Goal: Communication & Community: Connect with others

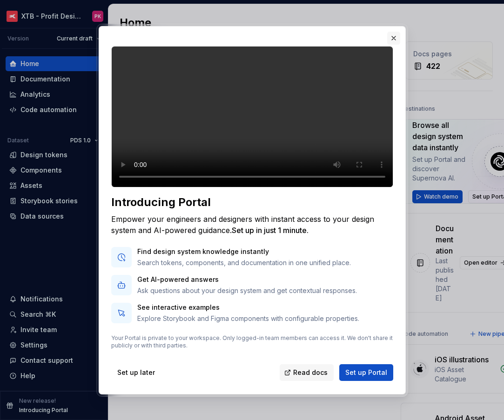
click at [395, 45] on button "button" at bounding box center [393, 38] width 13 height 13
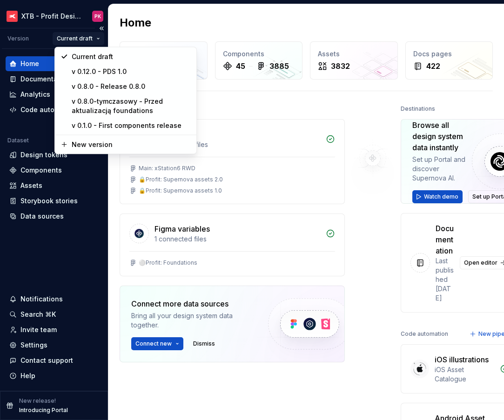
click at [77, 35] on html "XTB - Profit Design System PK Version Current draft Home Documentation Analytic…" at bounding box center [252, 210] width 504 height 420
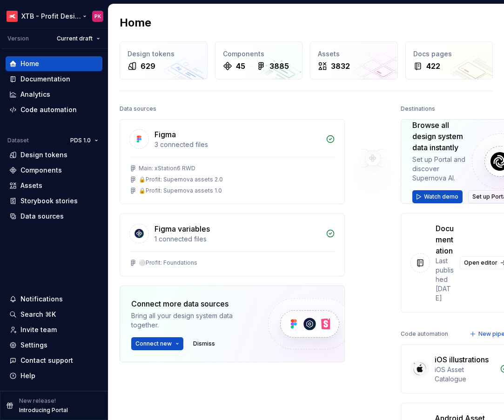
click at [63, 15] on html "XTB - Profit Design System PK Version Current draft Home Documentation Analytic…" at bounding box center [252, 210] width 504 height 420
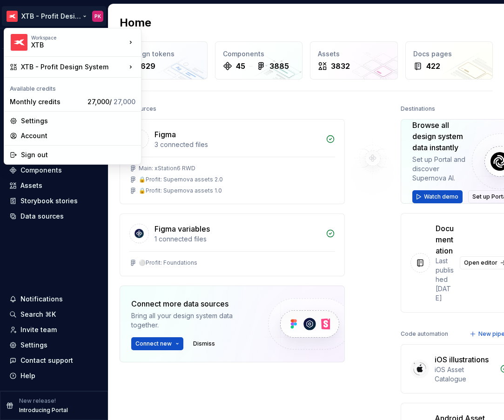
click at [63, 15] on html "XTB - Profit Design System PK Version Current draft Home Documentation Analytic…" at bounding box center [252, 210] width 504 height 420
click at [63, 125] on div "Settings" at bounding box center [78, 120] width 115 height 9
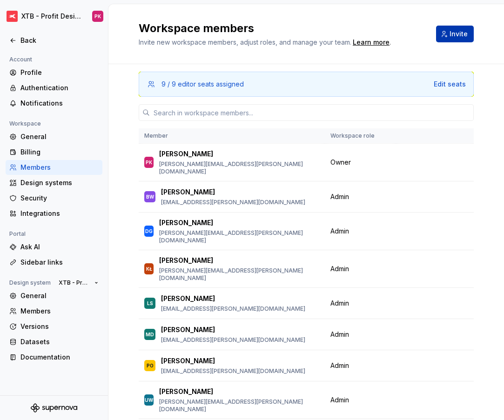
click at [449, 32] on button "Invite" at bounding box center [455, 34] width 38 height 17
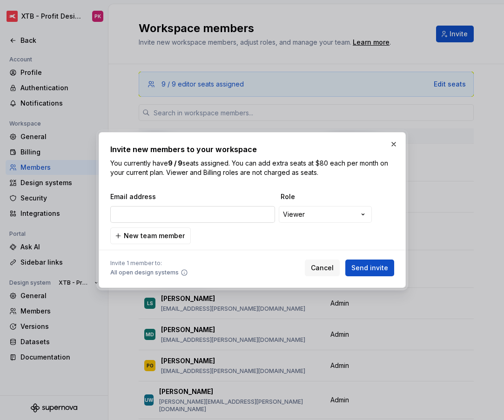
type input "[EMAIL_ADDRESS][DOMAIN_NAME]"
click at [372, 266] on span "Send invite" at bounding box center [369, 267] width 37 height 9
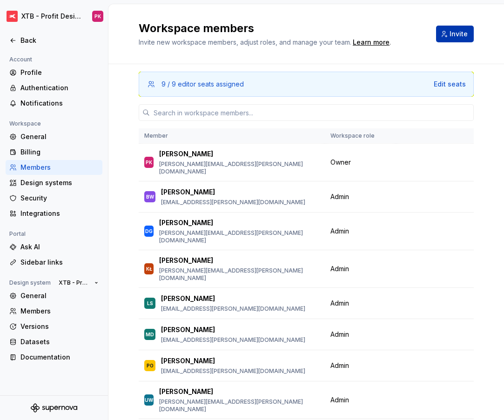
click at [457, 35] on span "Invite" at bounding box center [459, 33] width 18 height 9
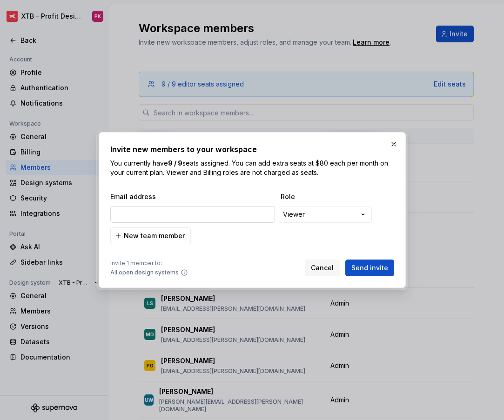
type input "[EMAIL_ADDRESS][PERSON_NAME][DOMAIN_NAME]"
click at [381, 267] on span "Send invite" at bounding box center [369, 267] width 37 height 9
